Goal: Task Accomplishment & Management: Complete application form

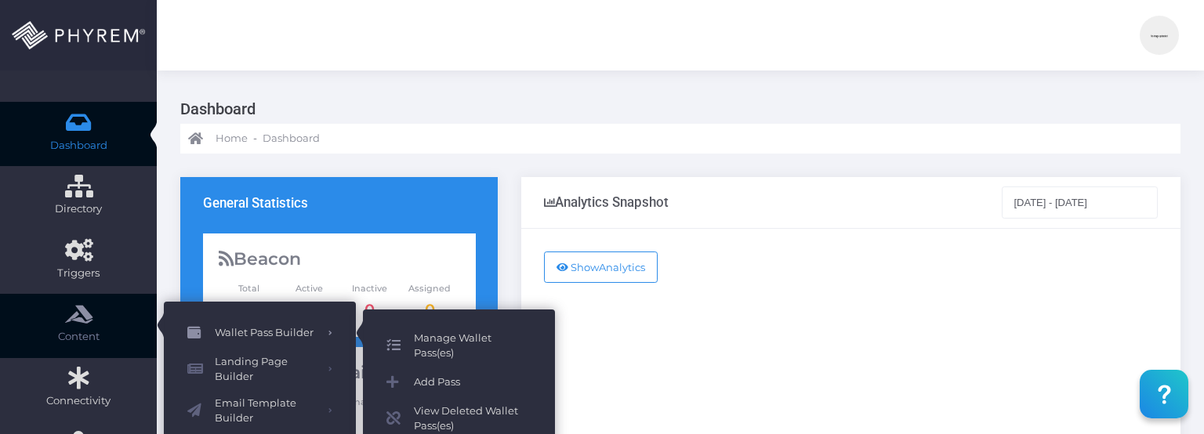
click at [433, 248] on span "Manage Wallet Pass(es)" at bounding box center [473, 346] width 118 height 31
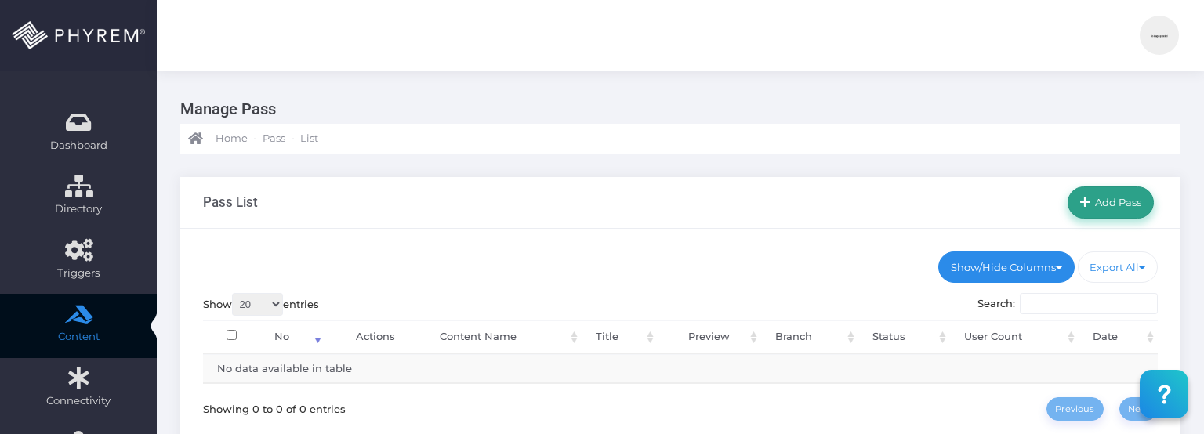
click at [1086, 208] on icon at bounding box center [1085, 202] width 10 height 13
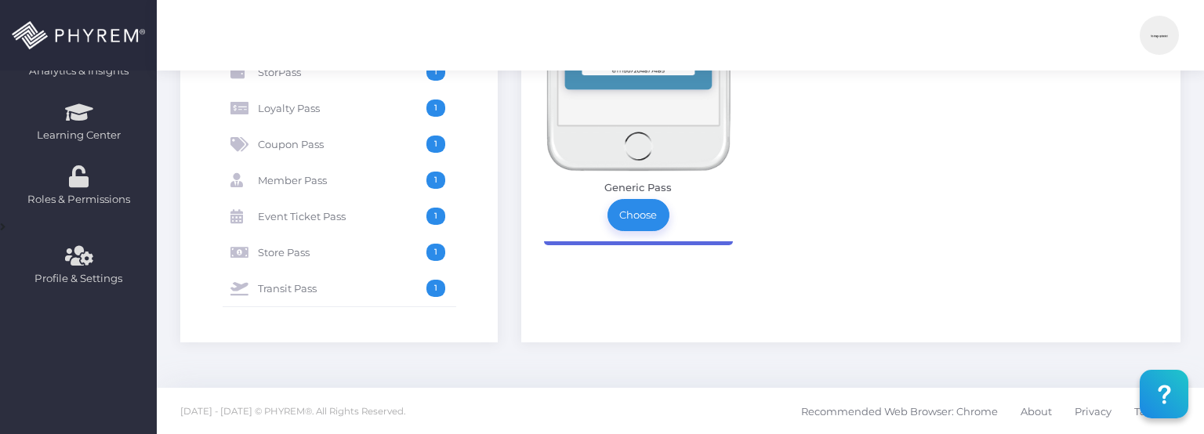
scroll to position [196, 0]
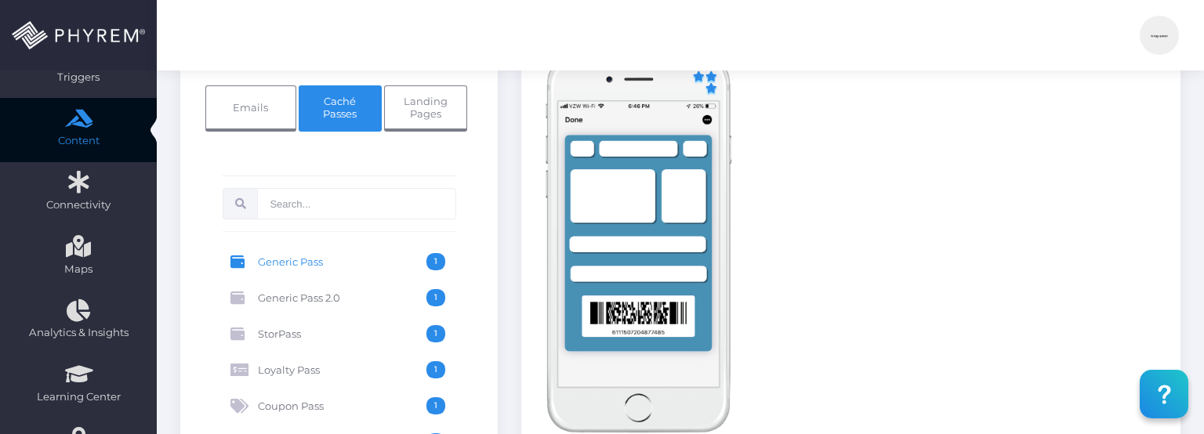
click at [292, 373] on span "Loyalty Pass" at bounding box center [342, 369] width 168 height 17
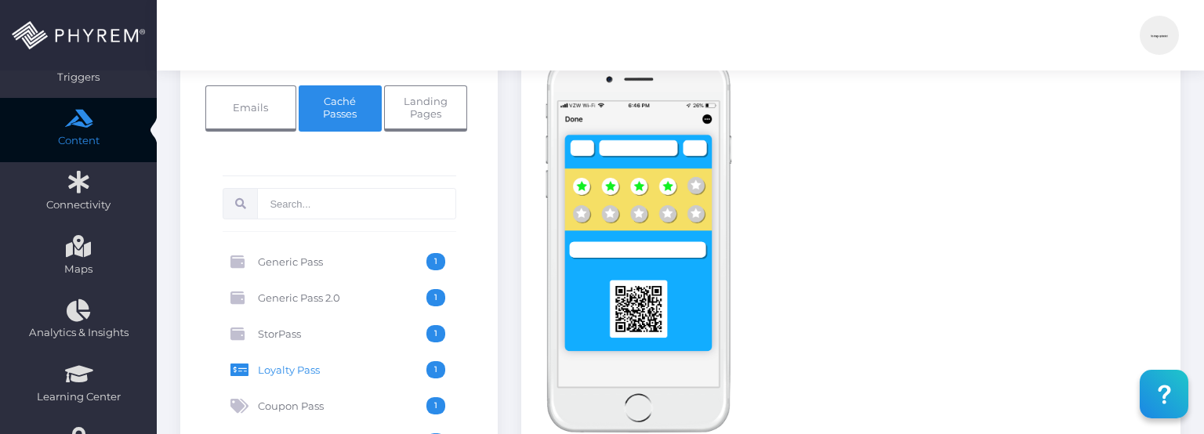
scroll to position [458, 0]
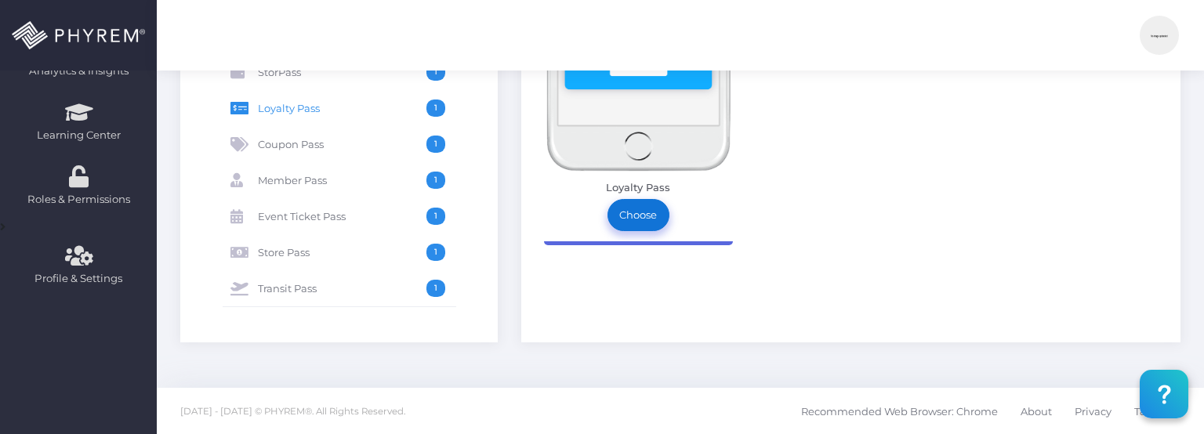
click at [644, 228] on link "Choose" at bounding box center [638, 214] width 63 height 31
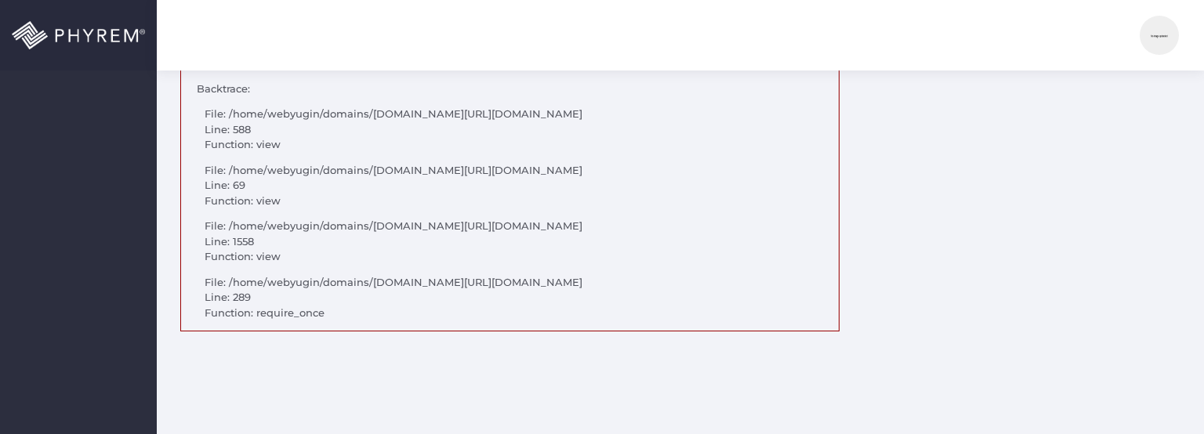
scroll to position [565, 0]
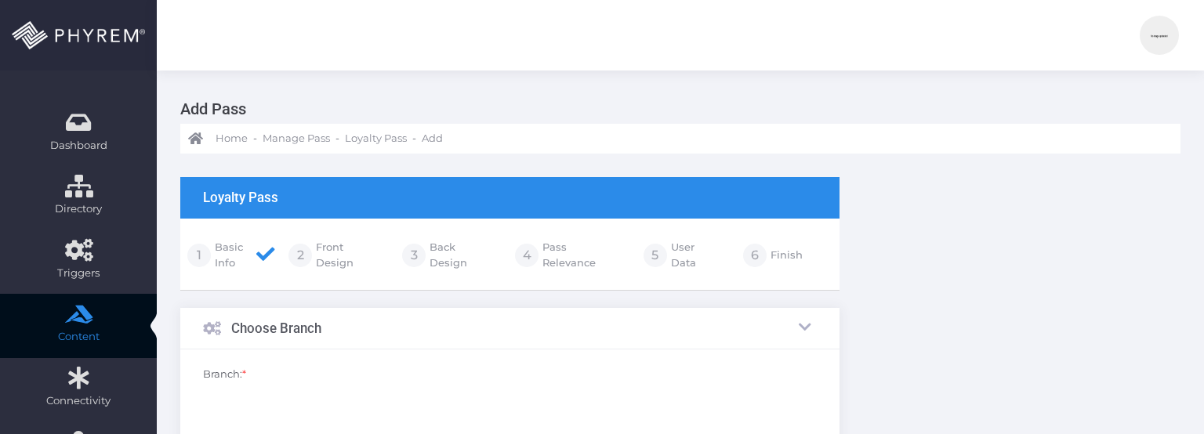
scroll to position [565, 0]
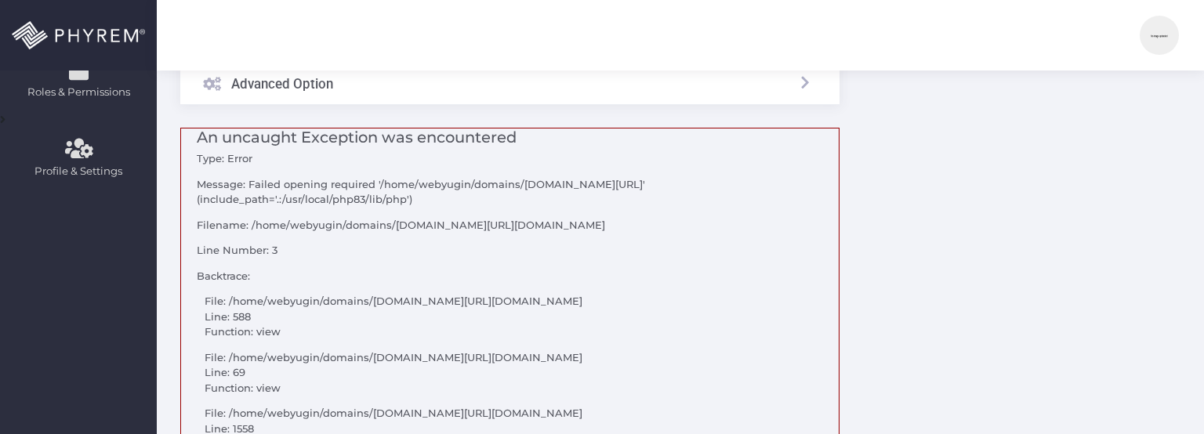
drag, startPoint x: 418, startPoint y: 220, endPoint x: 198, endPoint y: 156, distance: 229.4
click at [198, 156] on div "An uncaught Exception was encountered Type: Error Message: Failed opening requi…" at bounding box center [509, 324] width 659 height 392
copy div "Type: Error Message: Failed opening required '/home/webyugin/domains/webyug.in/…"
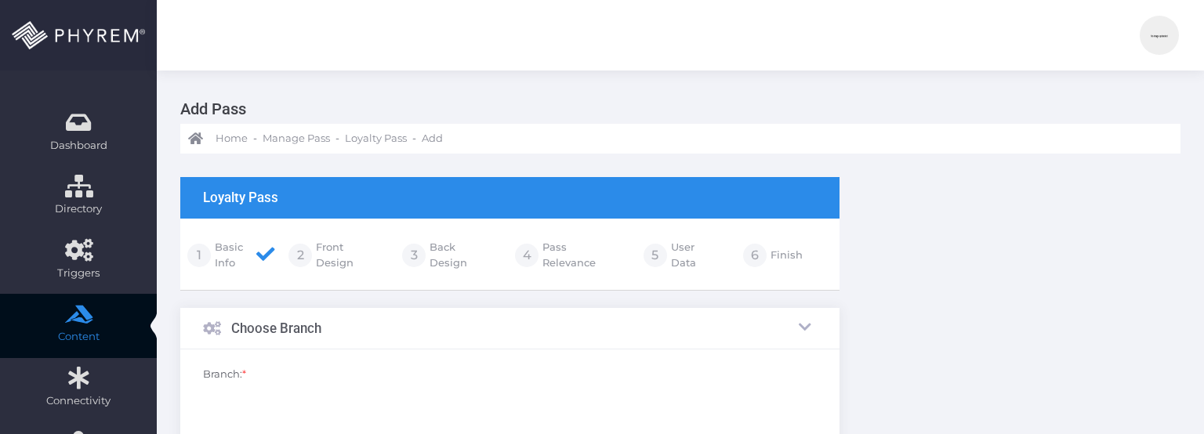
scroll to position [565, 0]
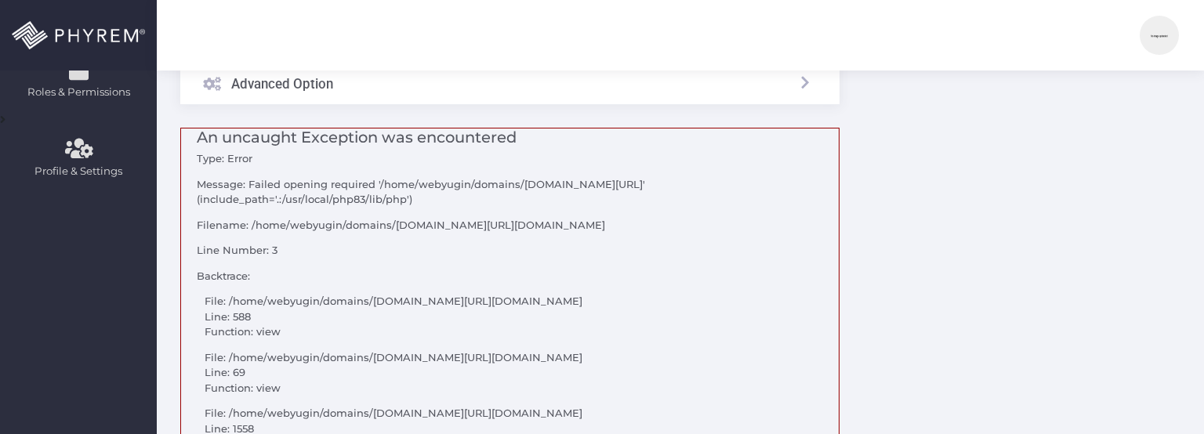
drag, startPoint x: 197, startPoint y: 197, endPoint x: 404, endPoint y: 214, distance: 208.4
click at [404, 208] on p "Message: Failed opening required '/home/webyugin/domains/[DOMAIN_NAME][URL]' (i…" at bounding box center [518, 192] width 642 height 31
click at [472, 208] on p "Message: Failed opening required '/home/webyugin/domains/[DOMAIN_NAME][URL]' (i…" at bounding box center [518, 192] width 642 height 31
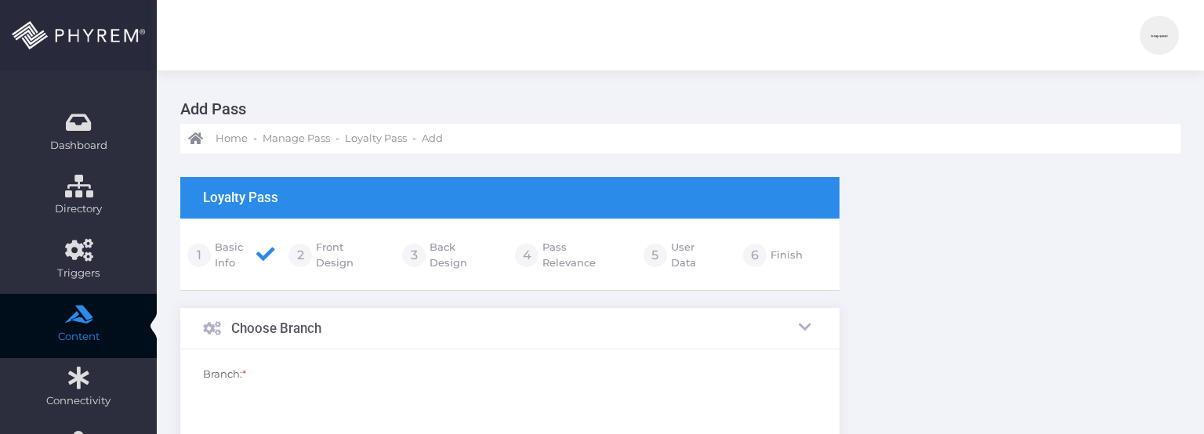
scroll to position [565, 0]
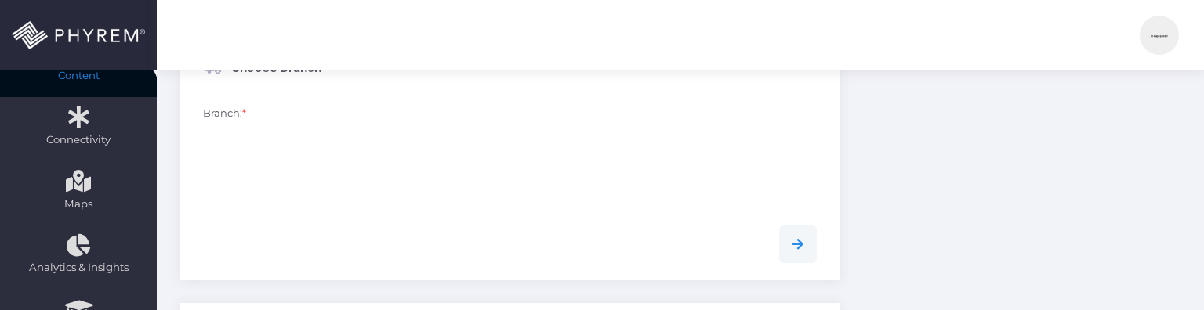
scroll to position [493, 0]
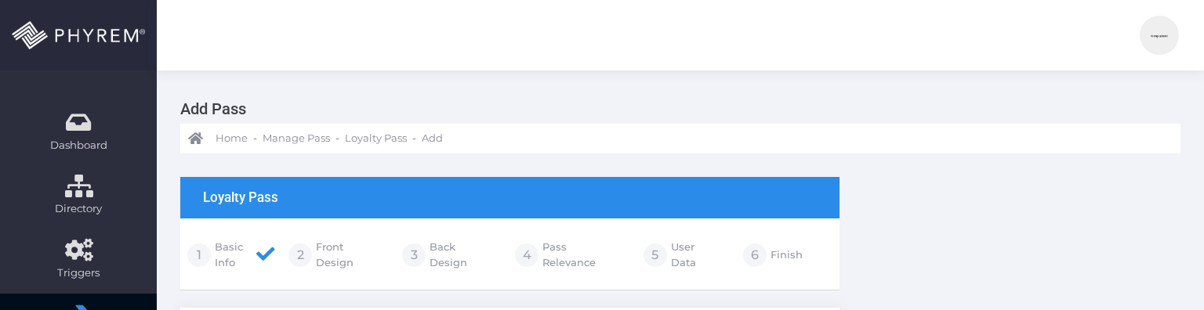
drag, startPoint x: 230, startPoint y: 198, endPoint x: 173, endPoint y: 201, distance: 57.3
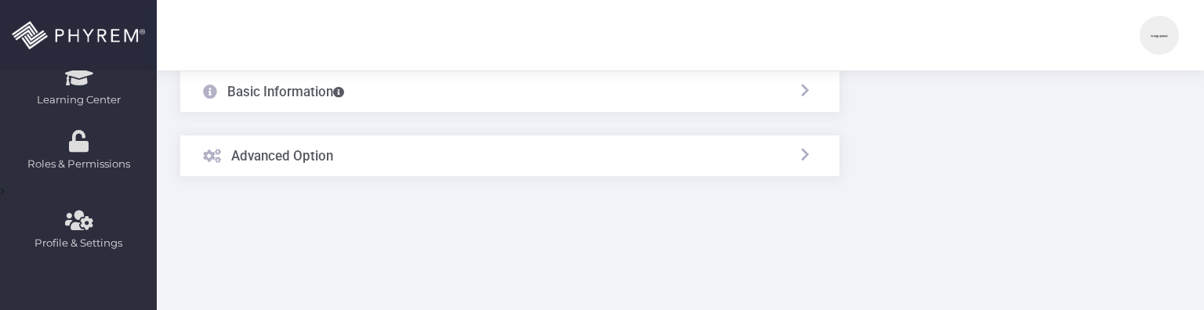
click at [698, 155] on div "Advanced Option" at bounding box center [509, 157] width 659 height 42
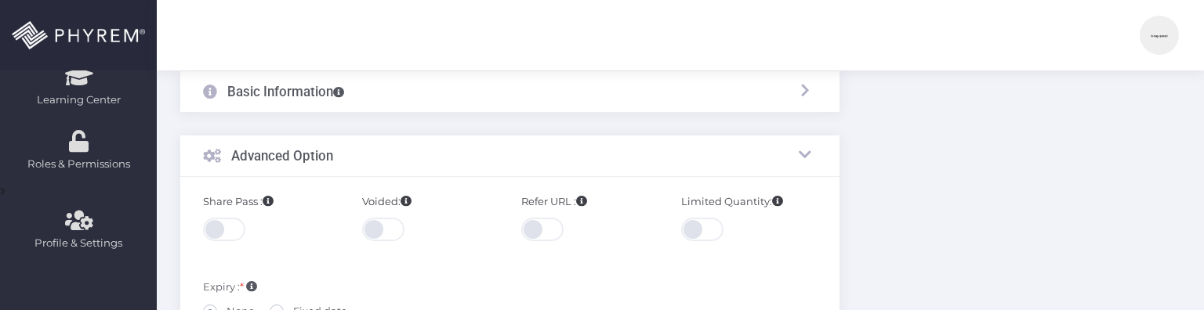
click at [682, 162] on div "Advanced Option" at bounding box center [509, 157] width 659 height 42
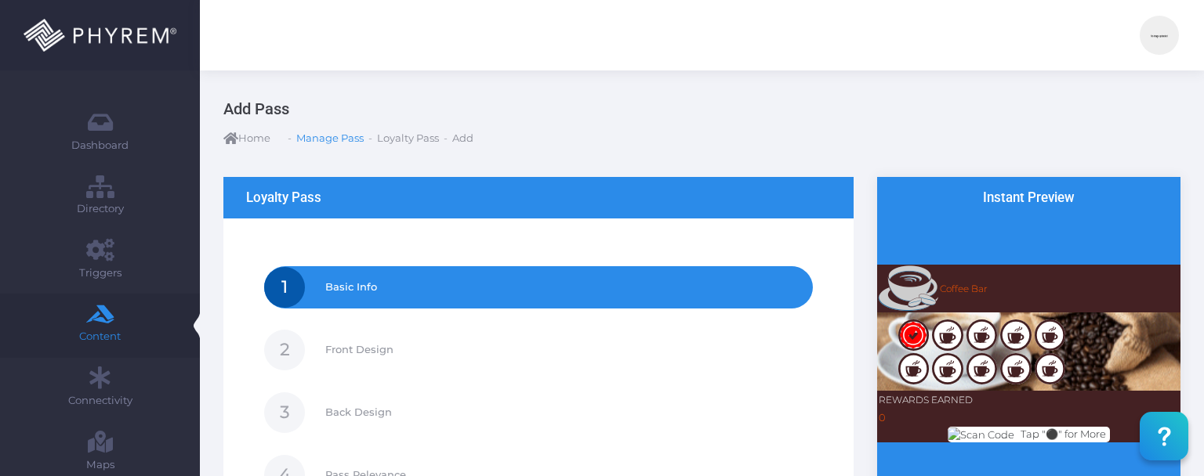
click at [273, 114] on h3 "Add Pass" at bounding box center [695, 109] width 945 height 30
click at [296, 132] on span "Manage Pass" at bounding box center [329, 139] width 67 height 16
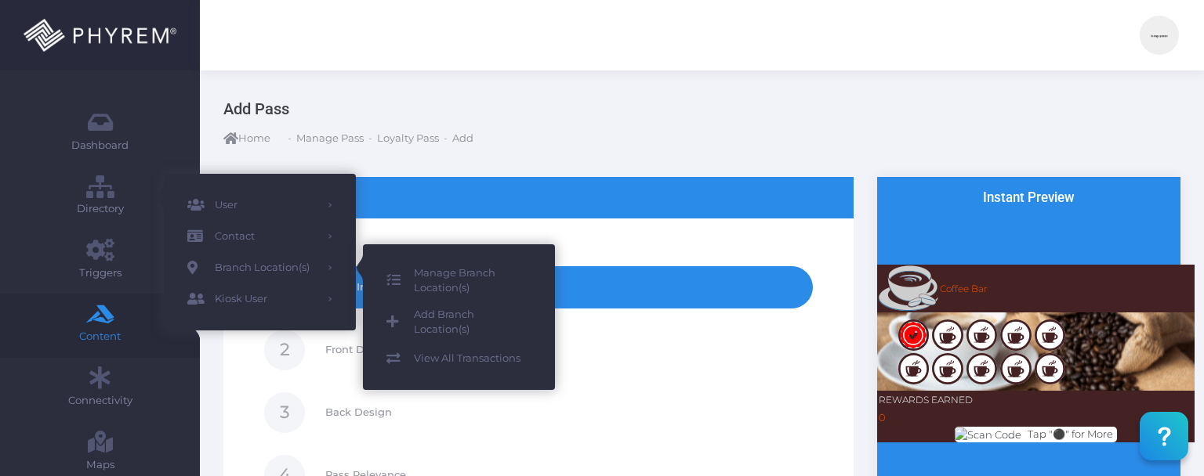
click at [435, 310] on span "Add Branch Location(s)" at bounding box center [473, 322] width 118 height 31
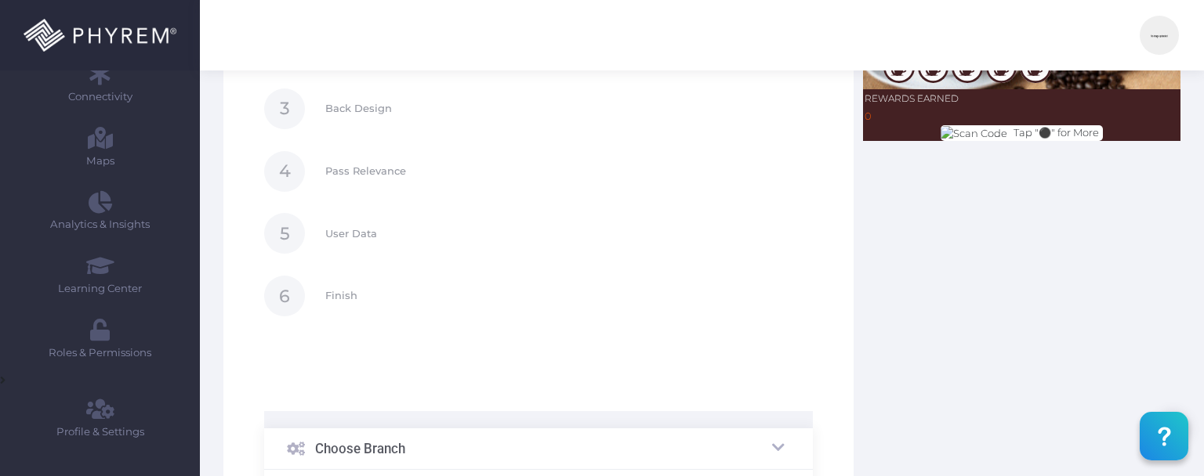
scroll to position [327, 0]
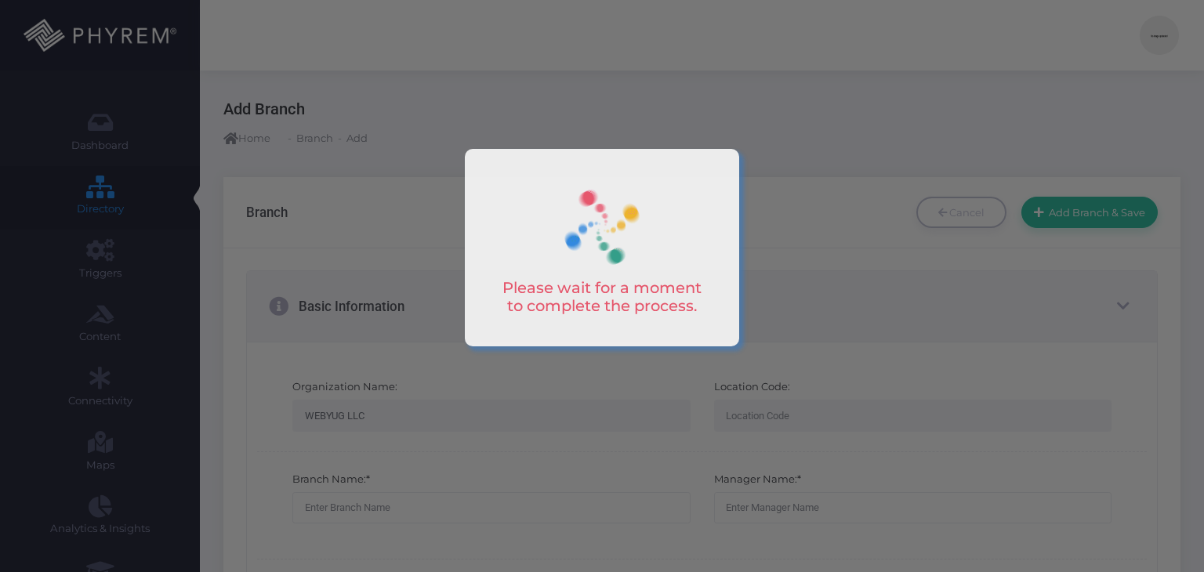
select select "101"
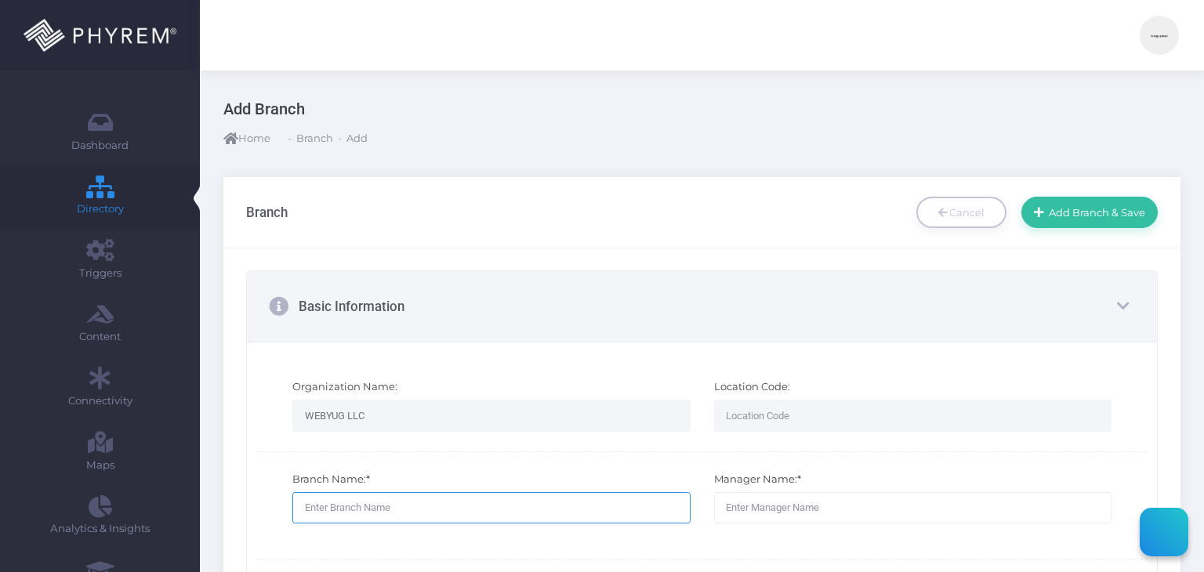
click at [360, 492] on input "text" at bounding box center [490, 507] width 397 height 31
type input "Webyug Test"
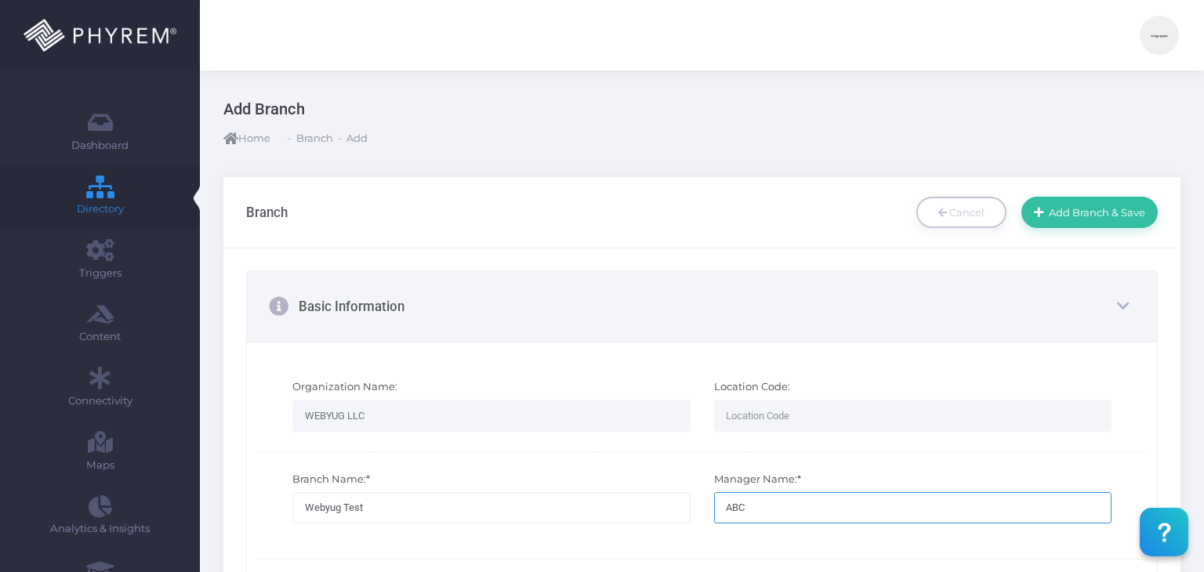
type input "ABC"
type input "info@webyug.in"
click at [722, 271] on div "Basic Information" at bounding box center [702, 306] width 911 height 71
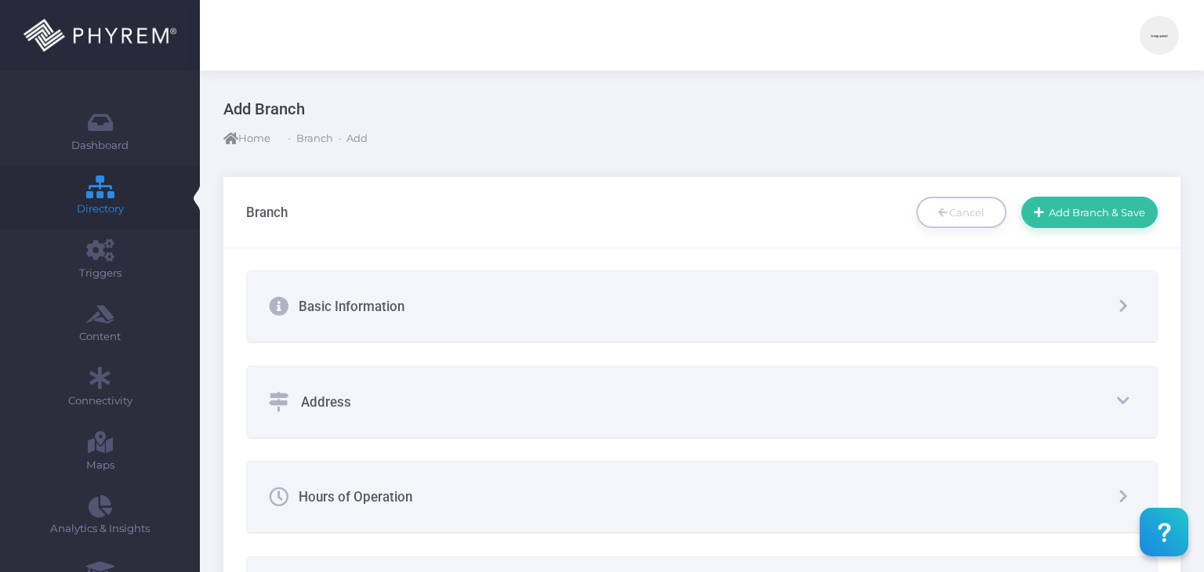
click at [581, 303] on div "Basic Information" at bounding box center [702, 306] width 911 height 71
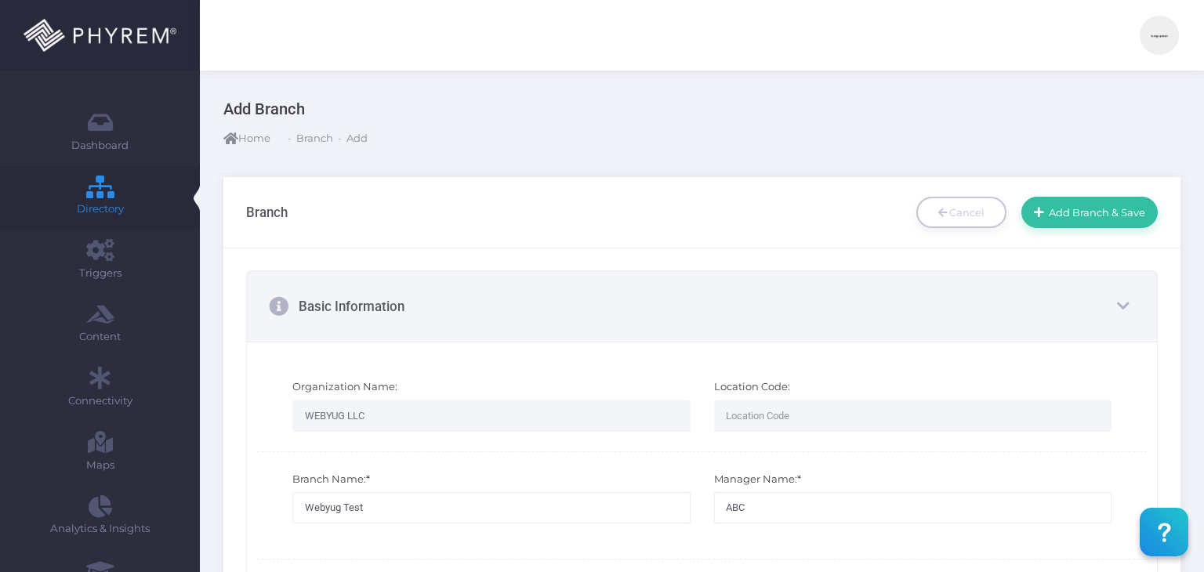
scroll to position [261, 0]
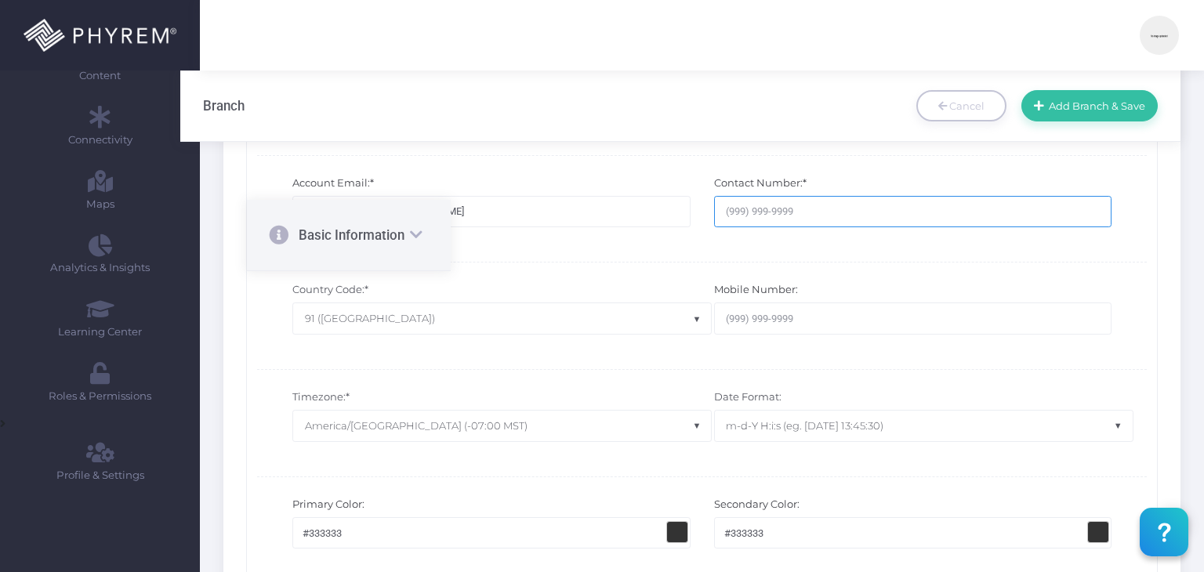
click at [714, 196] on input "text" at bounding box center [912, 211] width 397 height 31
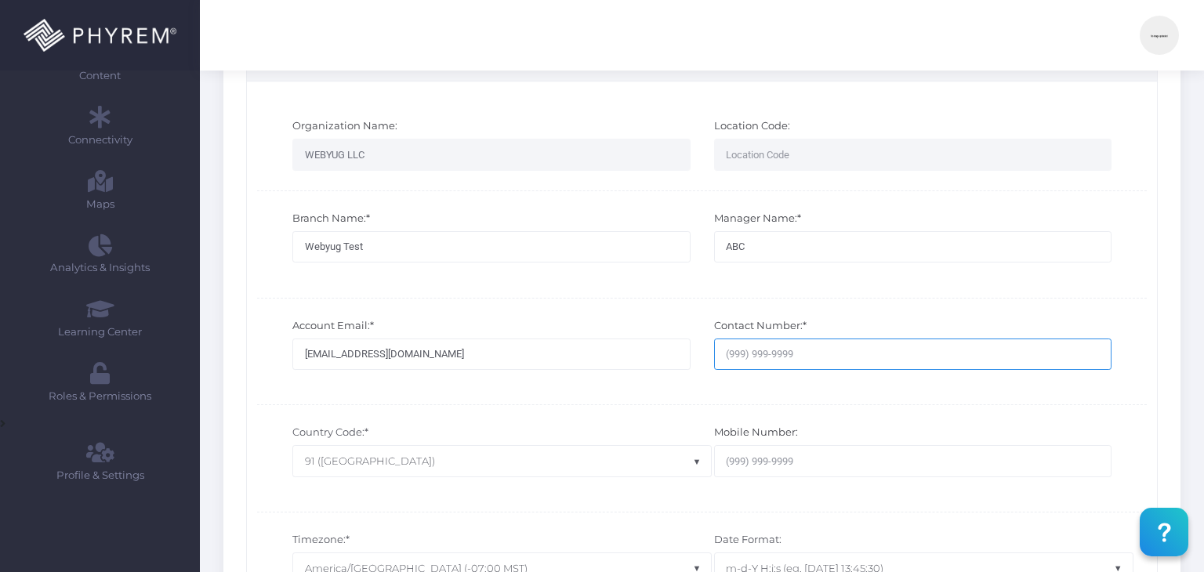
scroll to position [0, 0]
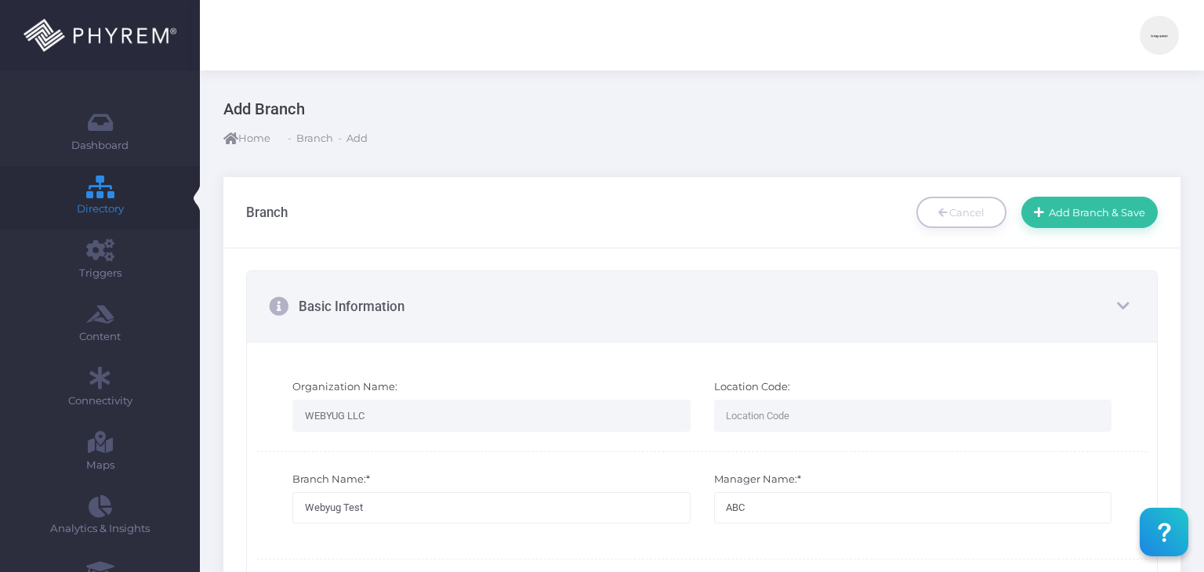
type input "9999999999"
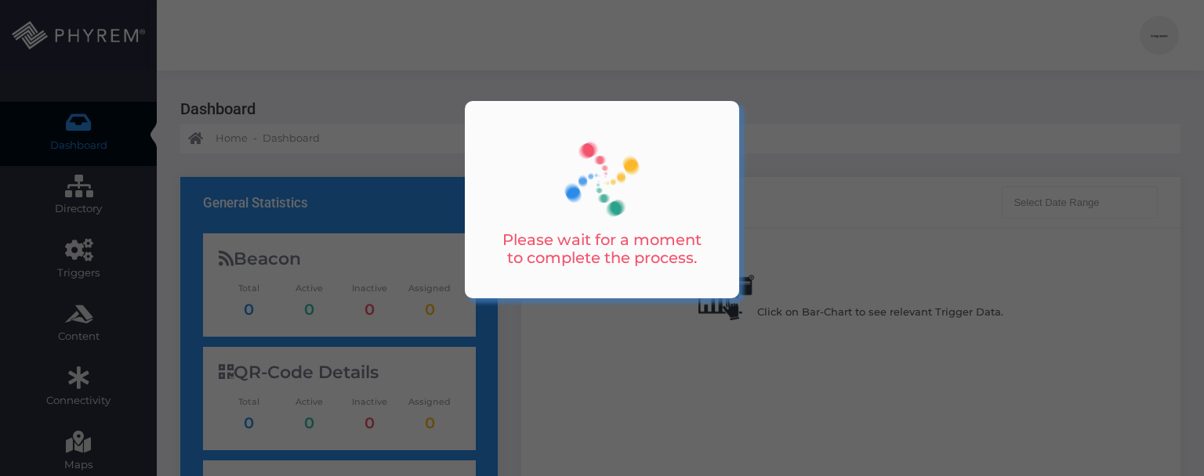
type input "09-09-2025 - 10-09-2025"
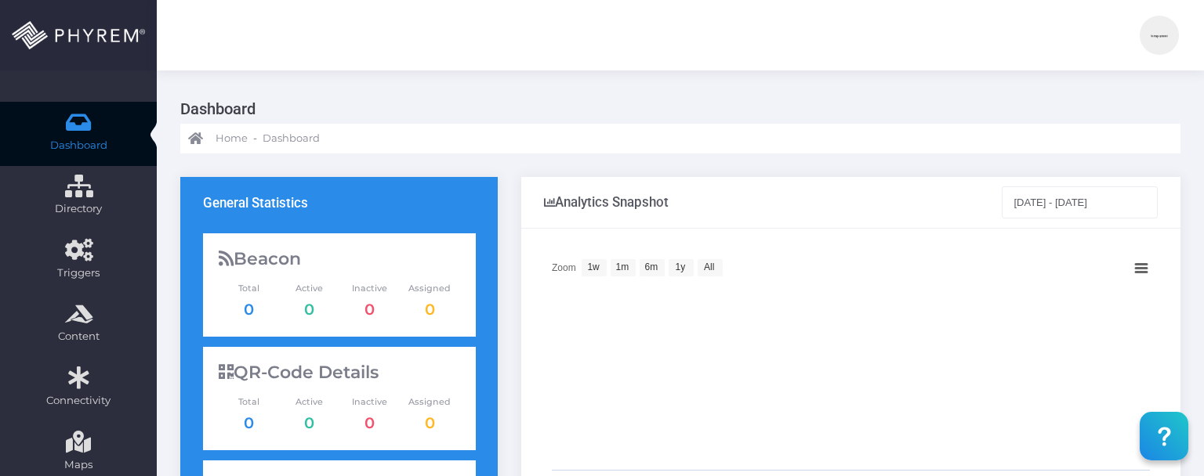
click at [1160, 45] on img at bounding box center [1158, 35] width 39 height 39
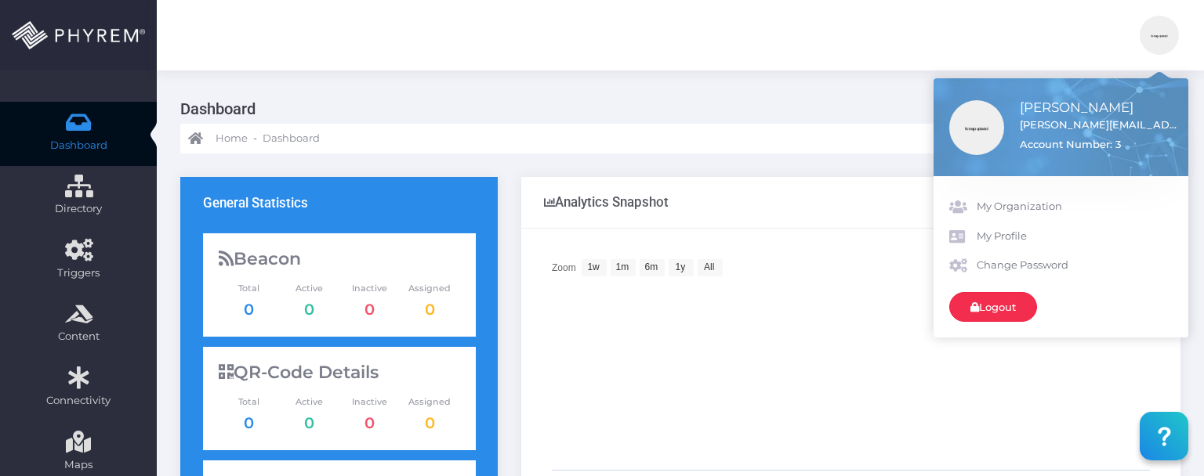
click at [1009, 295] on link "Logout" at bounding box center [993, 307] width 88 height 30
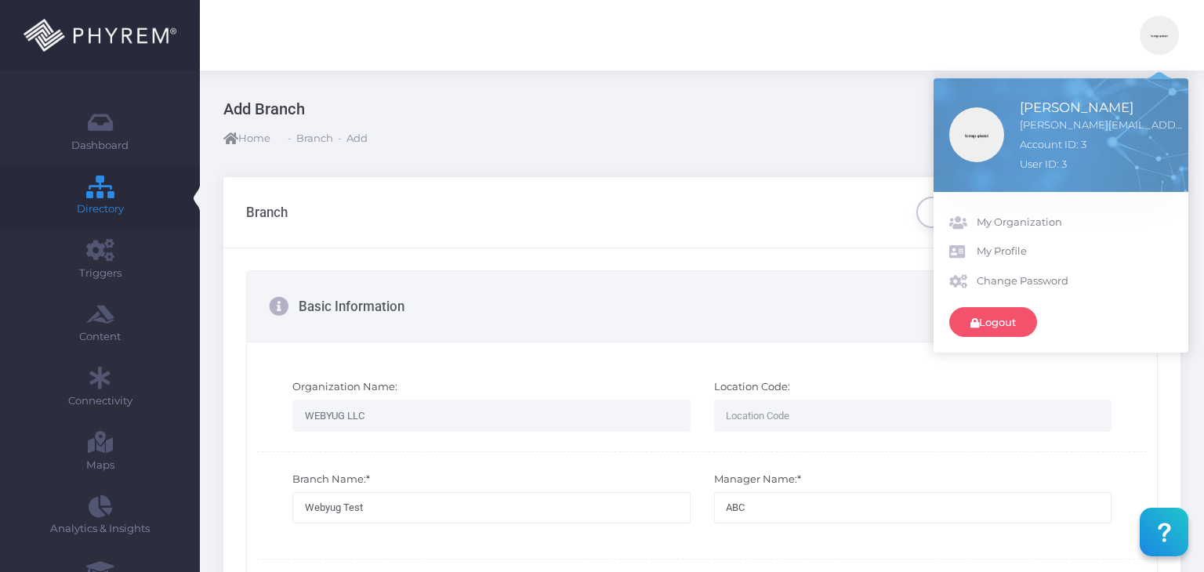
select select "101"
click at [999, 324] on link "Logout" at bounding box center [993, 322] width 88 height 30
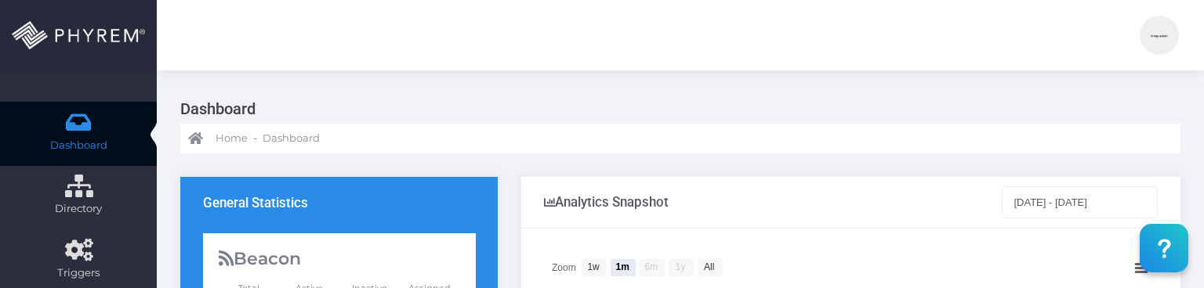
drag, startPoint x: 1153, startPoint y: 42, endPoint x: 1118, endPoint y: 130, distance: 95.3
click at [1153, 42] on img at bounding box center [1158, 35] width 39 height 39
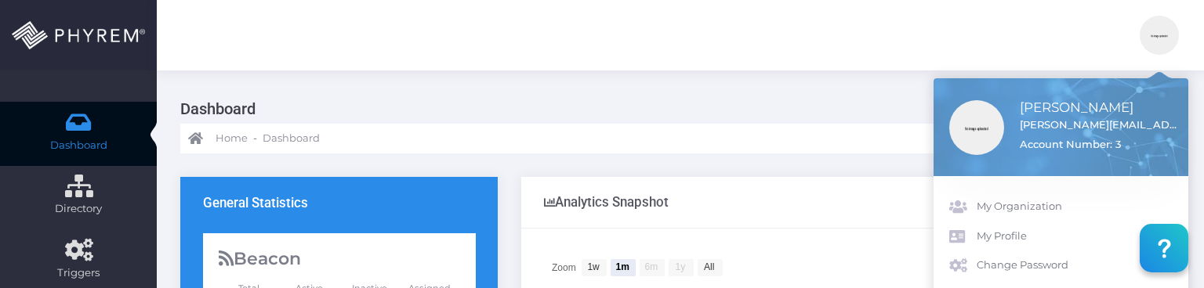
click at [828, 92] on div "Dashboard Home - Dashboard" at bounding box center [680, 112] width 1047 height 83
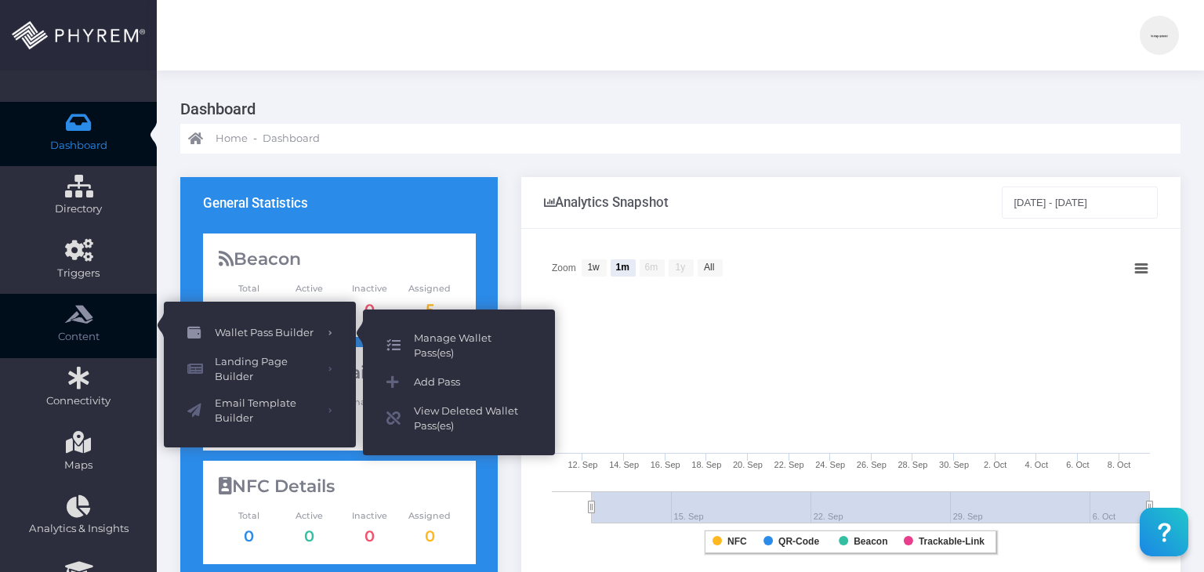
click at [423, 288] on span "Manage Wallet Pass(es)" at bounding box center [473, 346] width 118 height 31
